Goal: Information Seeking & Learning: Learn about a topic

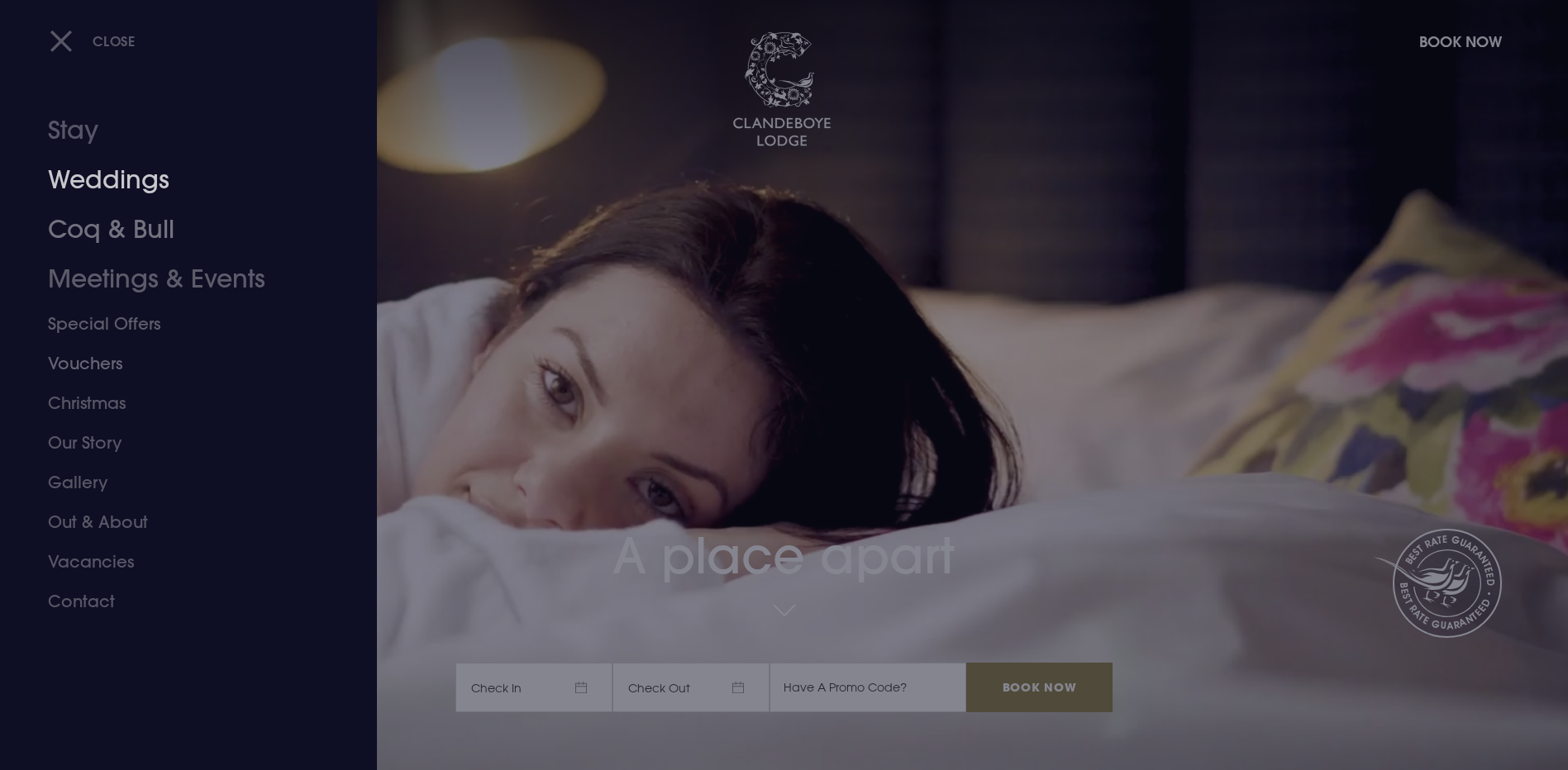
click at [132, 166] on link "Weddings" at bounding box center [179, 180] width 261 height 50
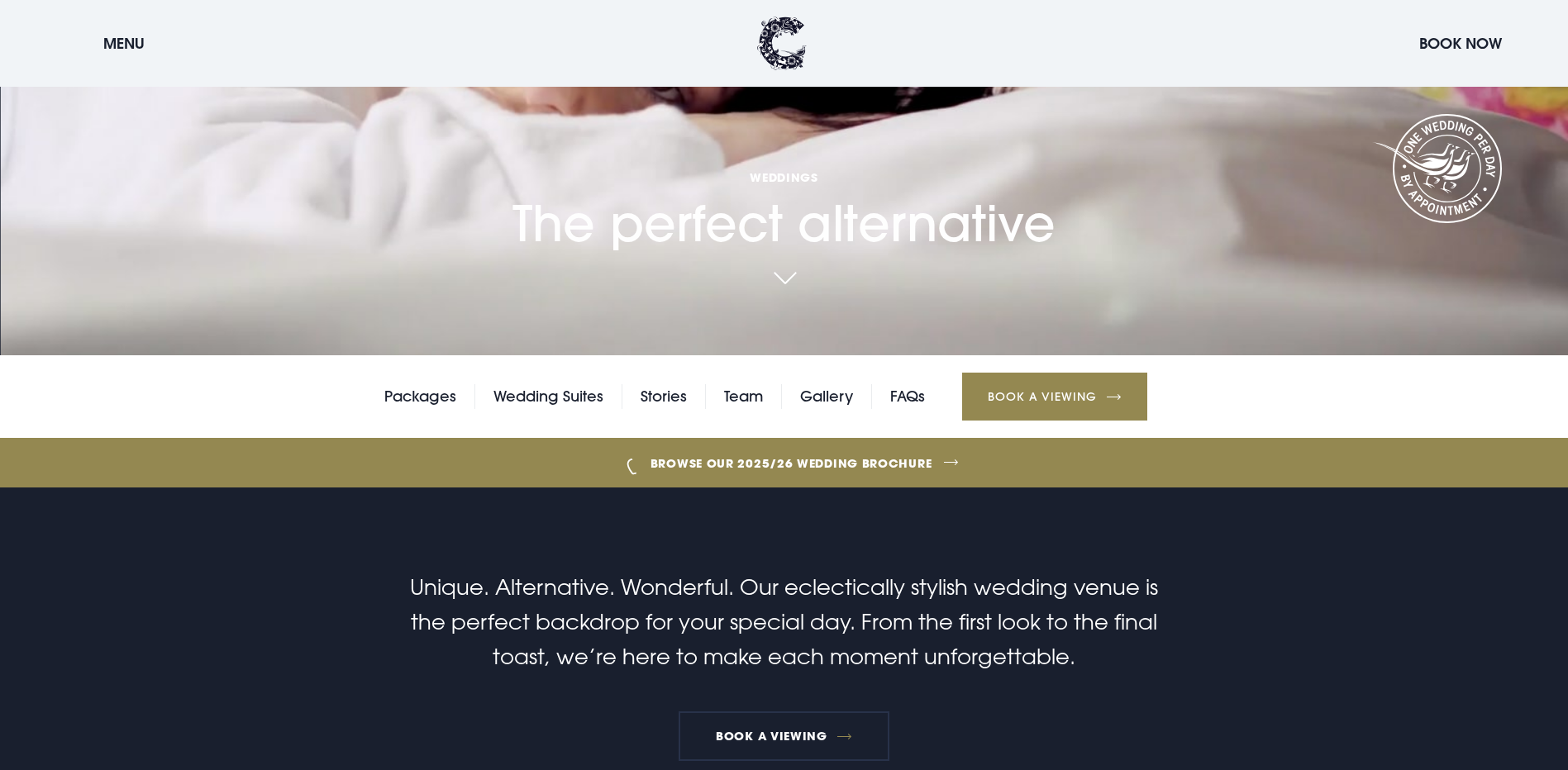
scroll to position [413, 0]
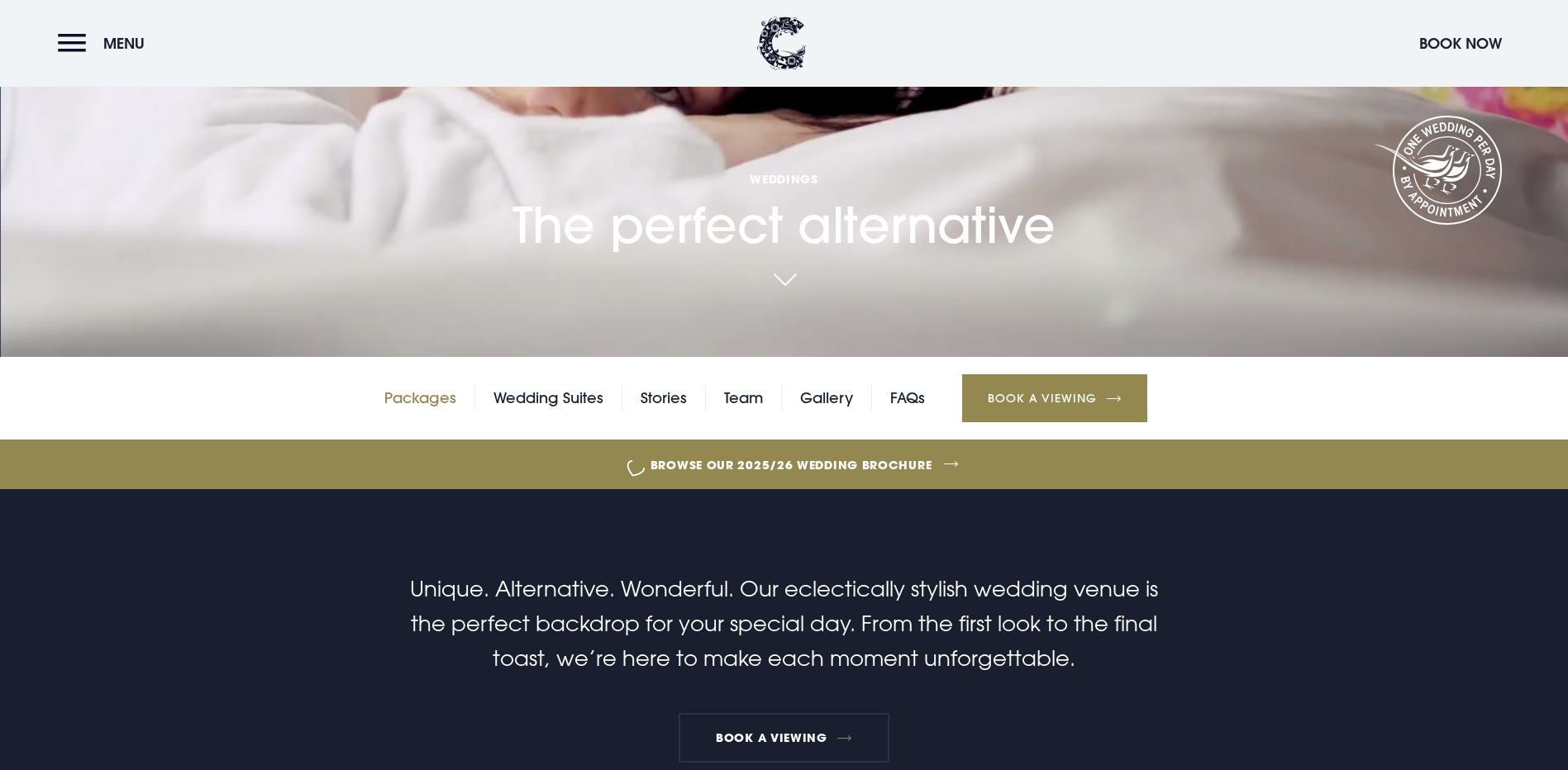
click at [428, 385] on link "Packages" at bounding box center [421, 398] width 72 height 25
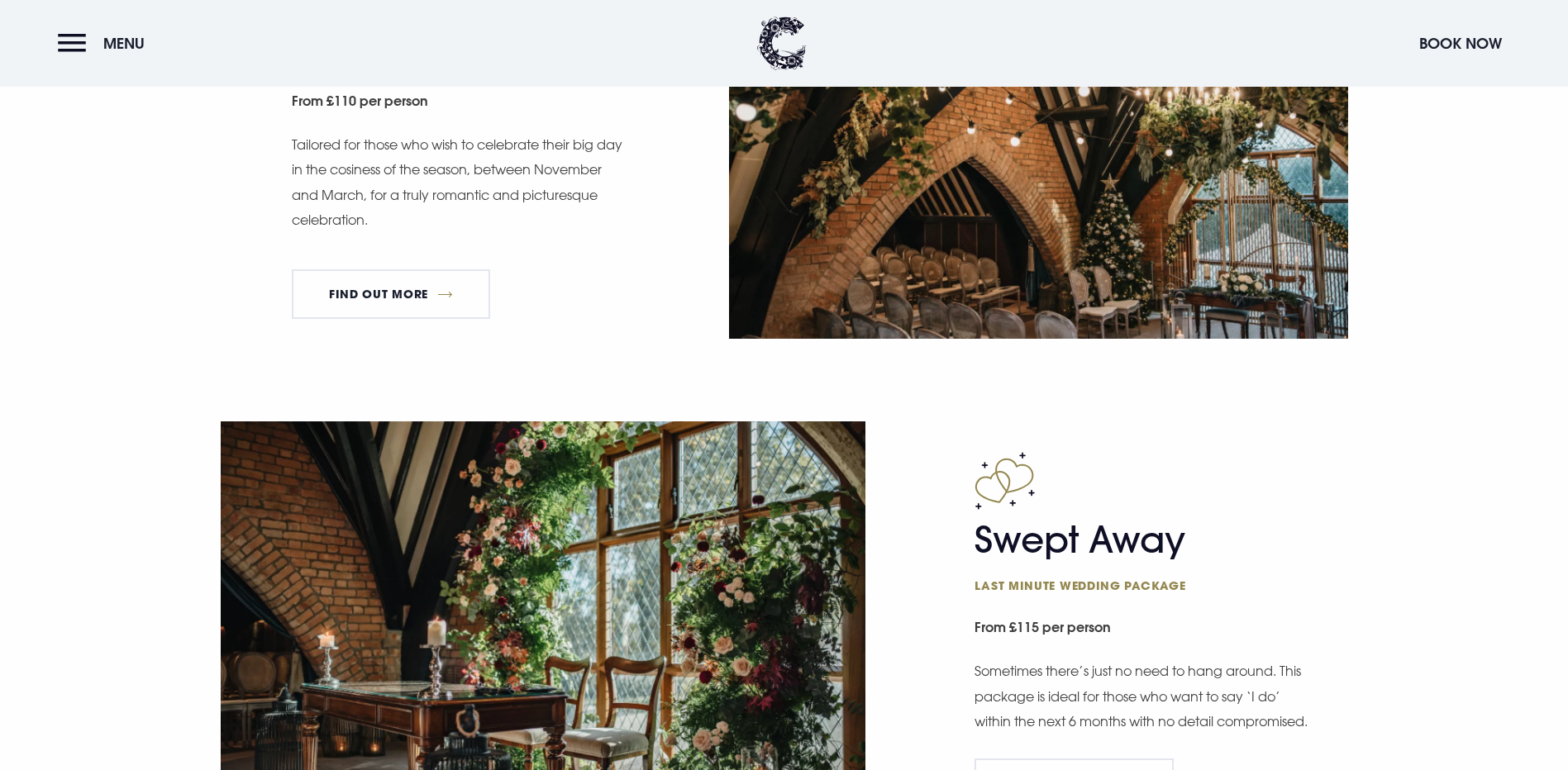
scroll to position [2148, 0]
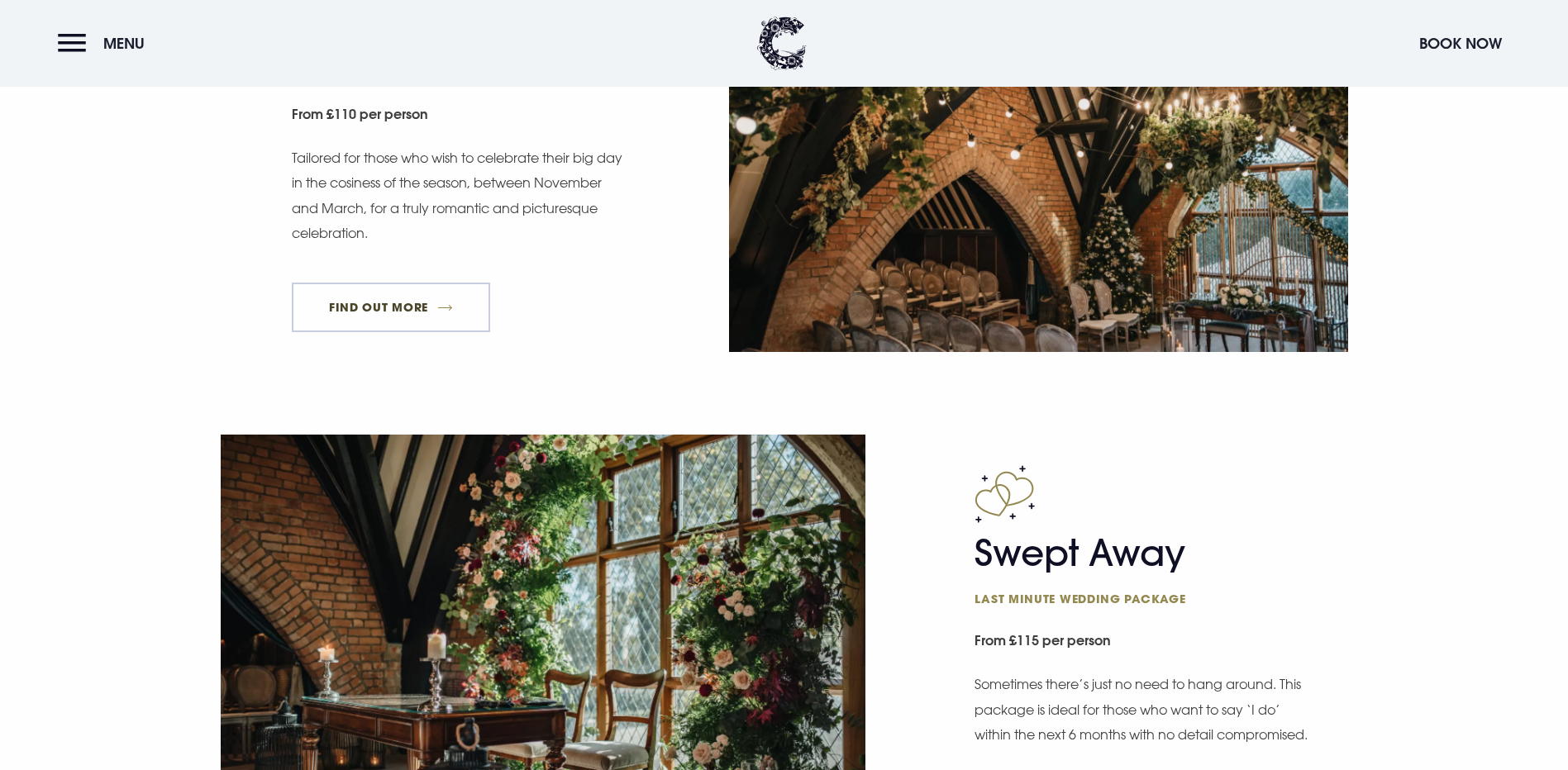
click at [320, 332] on link "FIND OUT MORE" at bounding box center [391, 307] width 199 height 50
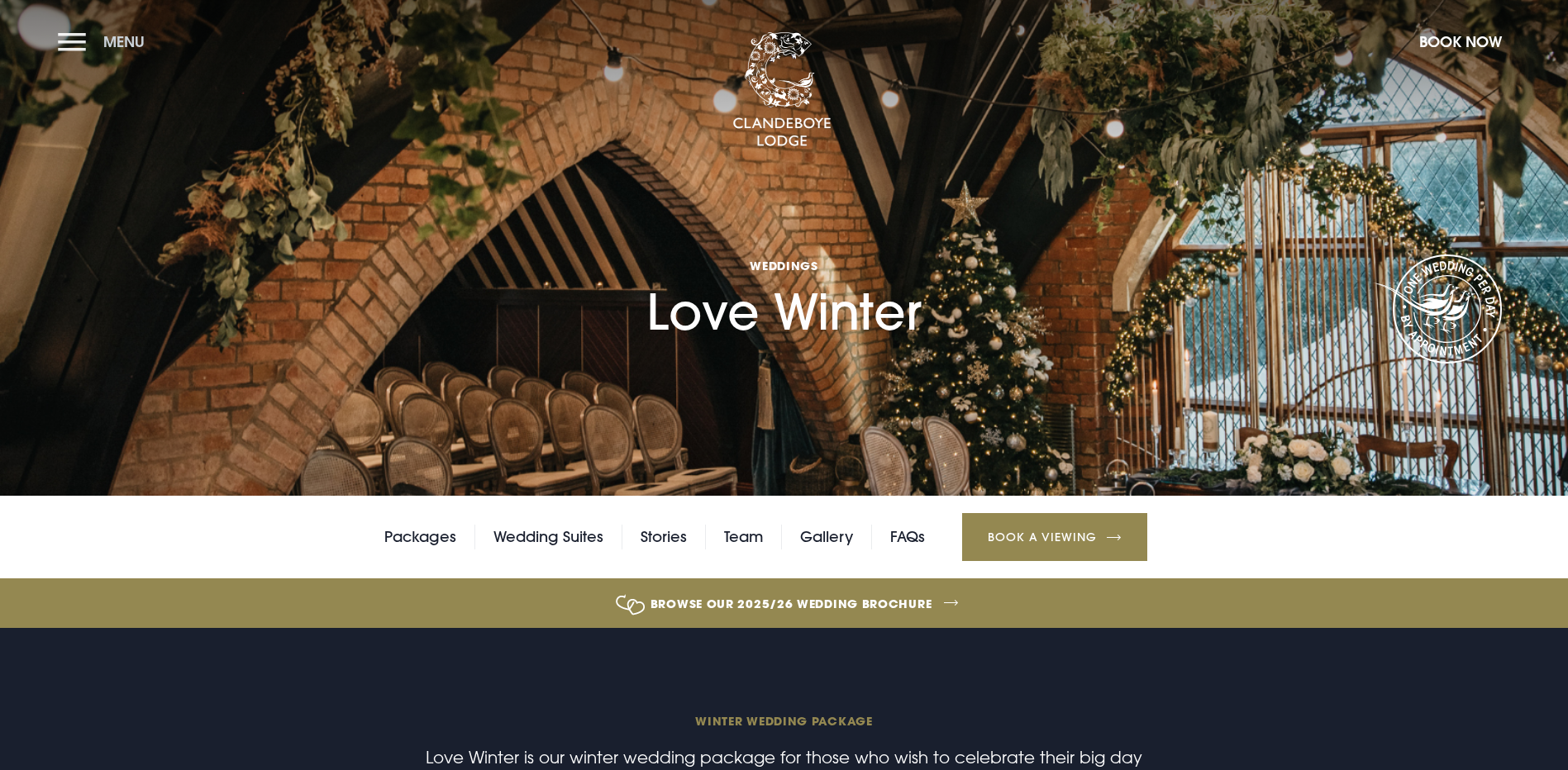
click at [80, 53] on button "Menu" at bounding box center [105, 41] width 95 height 36
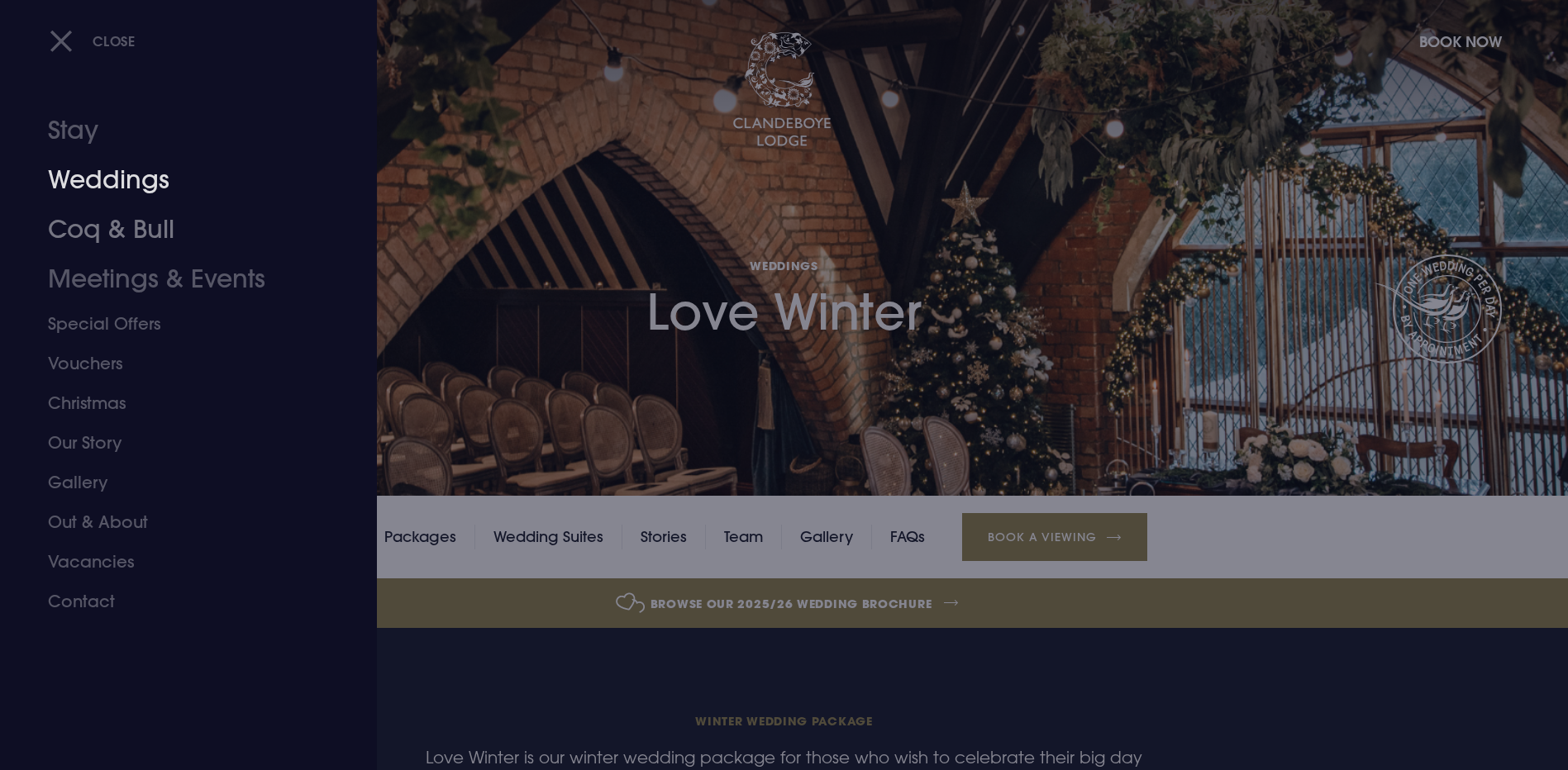
click at [120, 184] on link "Weddings" at bounding box center [179, 180] width 261 height 50
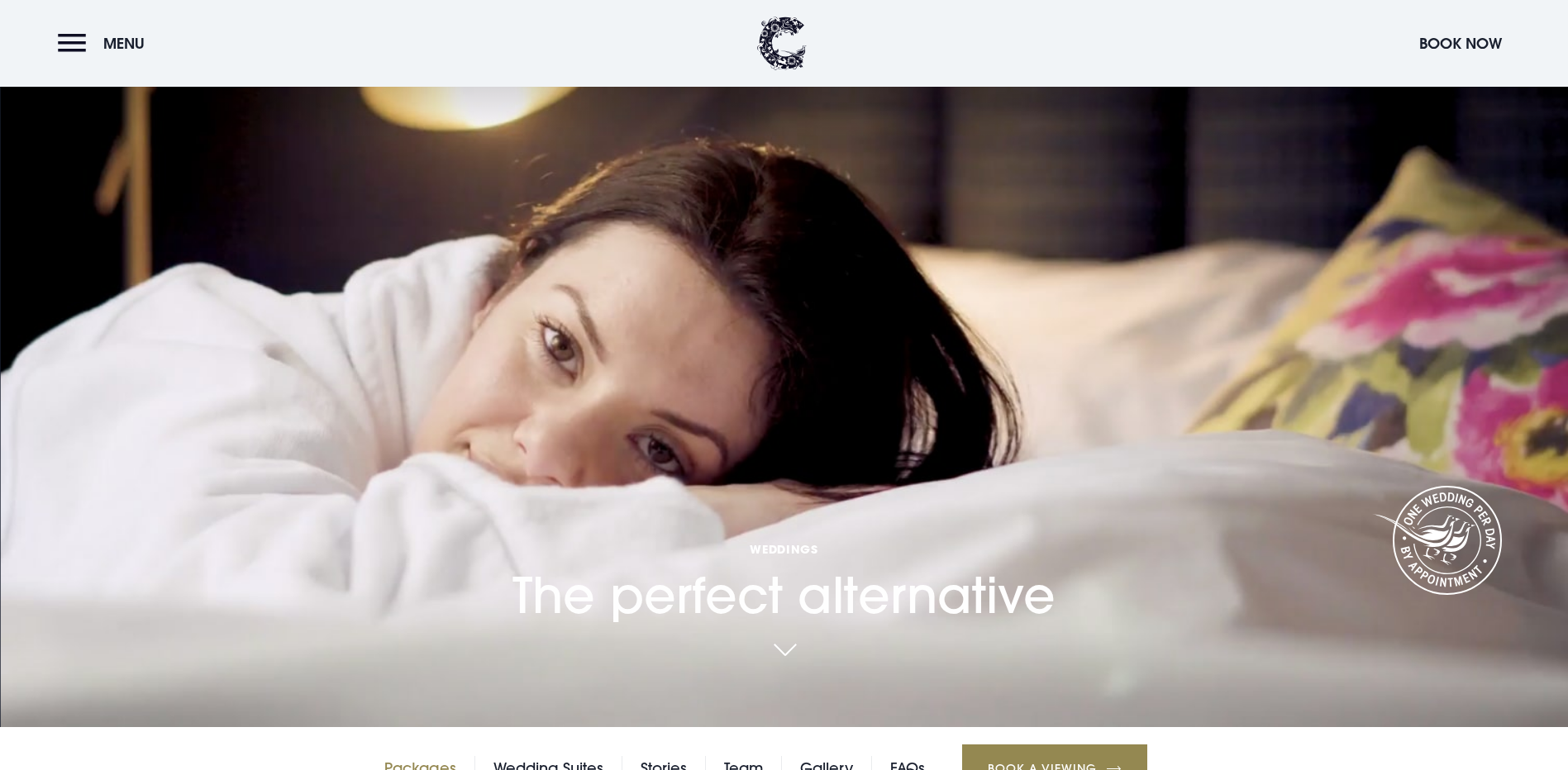
scroll to position [248, 0]
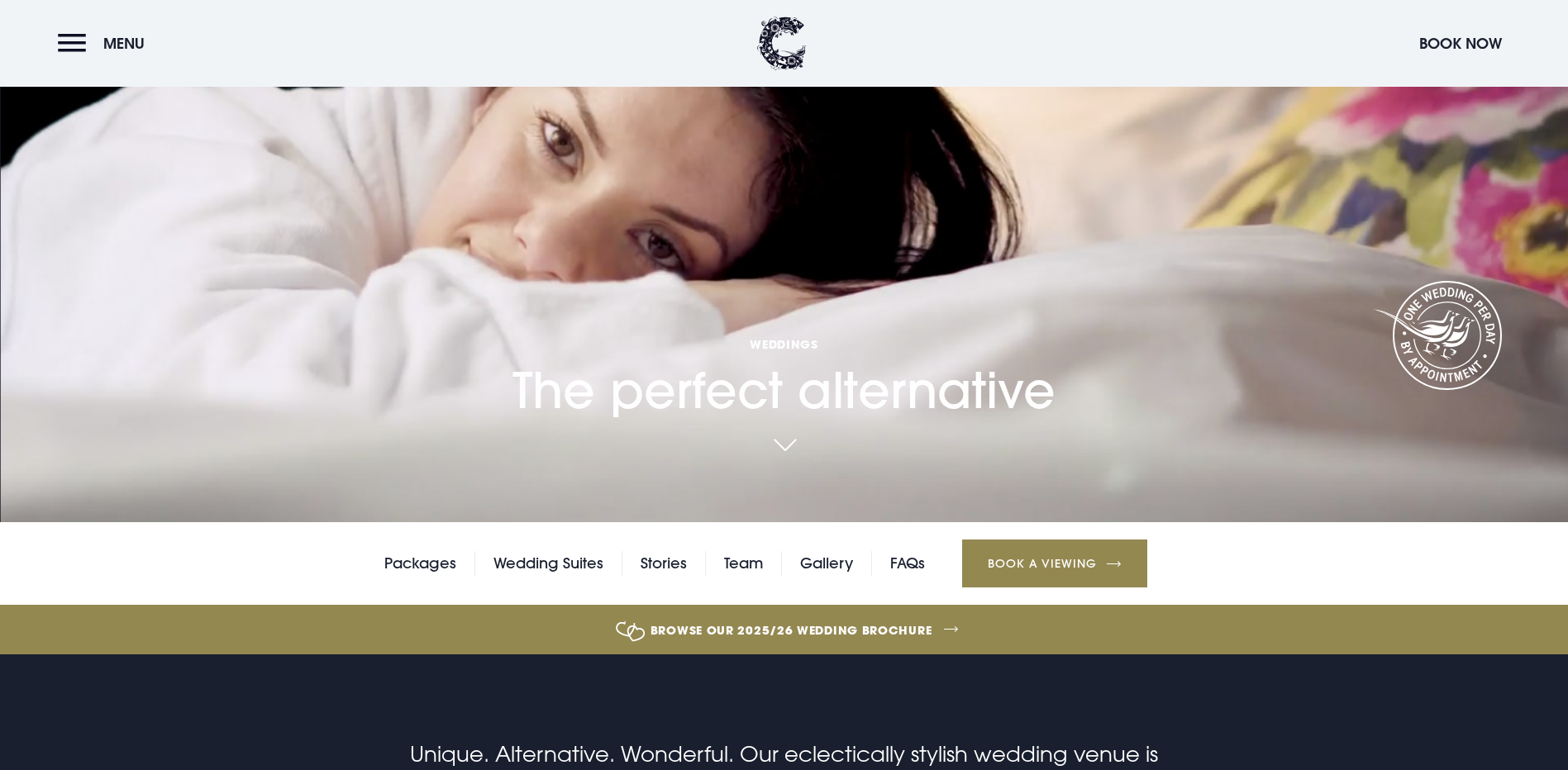
click at [819, 599] on link "Browse our 2025/26 wedding brochure" at bounding box center [791, 630] width 3418 height 62
